Goal: Find specific page/section: Find specific page/section

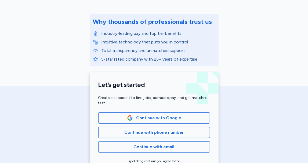
scroll to position [107, 0]
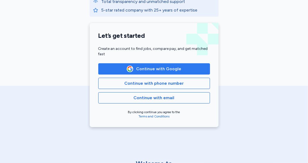
click at [144, 70] on span "Continue with Google" at bounding box center [159, 69] width 45 height 6
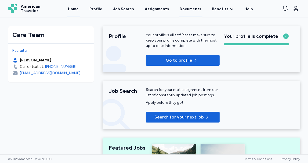
click at [196, 9] on link "Documents" at bounding box center [191, 9] width 24 height 17
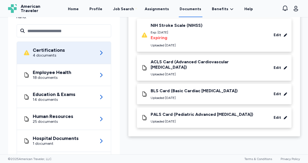
scroll to position [81, 0]
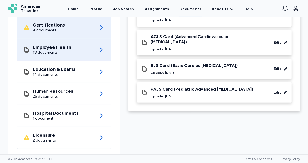
click at [74, 54] on div "Employee Health 18 documents" at bounding box center [63, 50] width 81 height 22
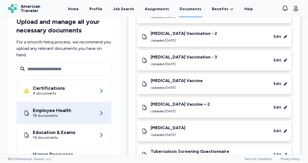
scroll to position [269, 0]
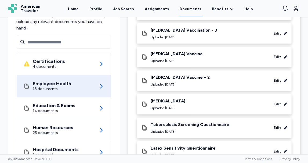
click at [179, 101] on div "[MEDICAL_DATA]" at bounding box center [168, 101] width 35 height 5
